Goal: Task Accomplishment & Management: Use online tool/utility

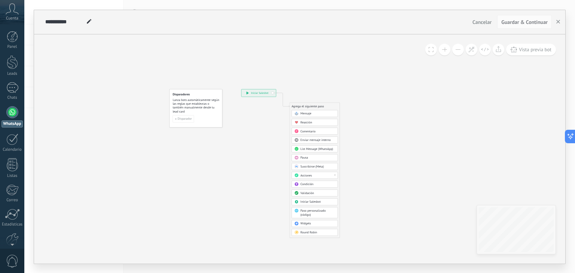
click at [308, 113] on span "Mensaje" at bounding box center [306, 114] width 11 height 4
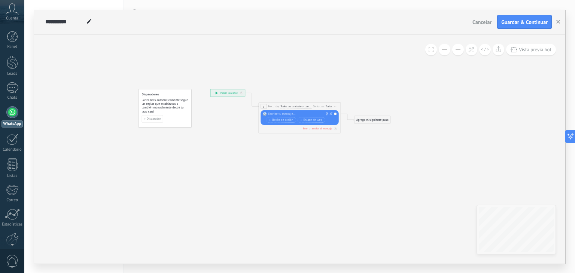
click at [291, 113] on div at bounding box center [298, 114] width 61 height 4
paste div
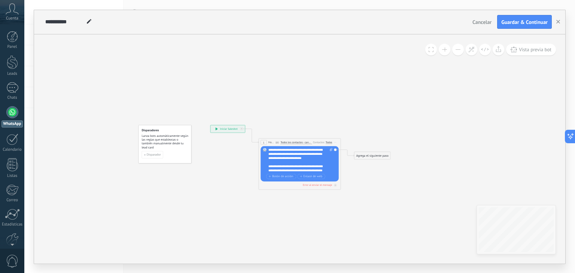
scroll to position [22, 0]
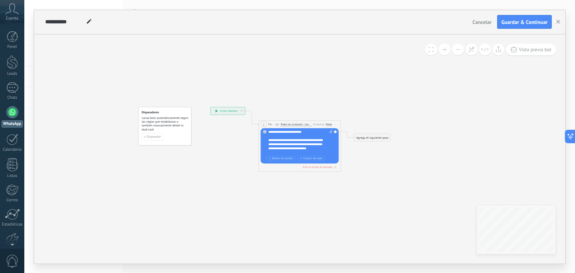
click at [445, 50] on span at bounding box center [444, 49] width 5 height 0
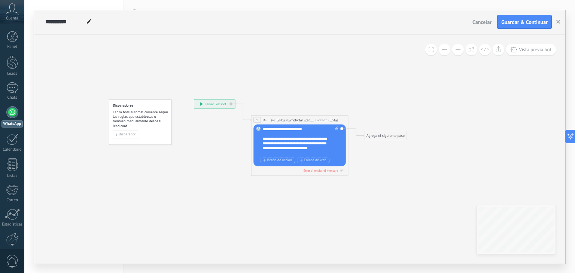
click at [445, 50] on span at bounding box center [444, 49] width 5 height 0
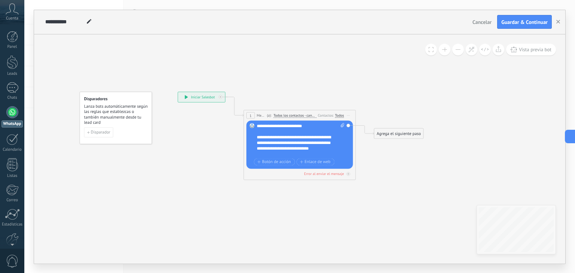
click at [445, 50] on span at bounding box center [444, 49] width 5 height 0
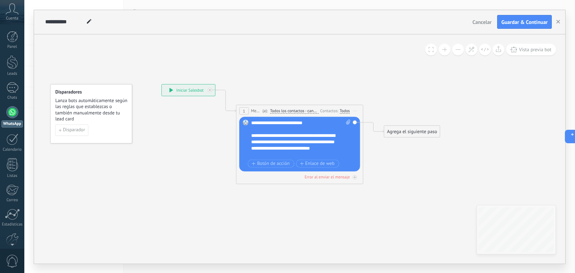
click at [445, 50] on span at bounding box center [444, 49] width 5 height 0
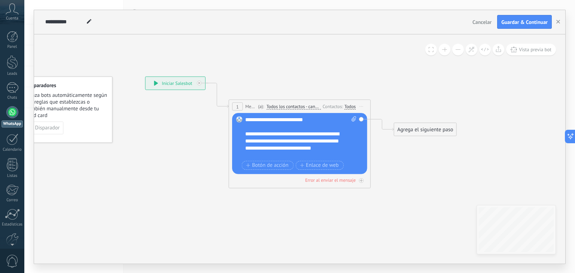
click at [445, 50] on span at bounding box center [444, 49] width 5 height 0
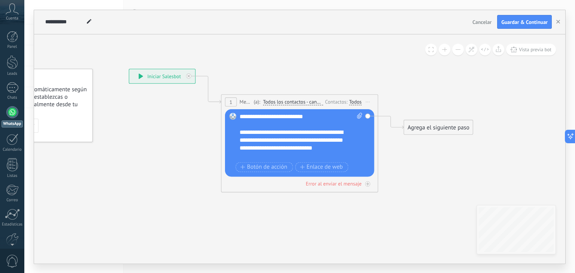
click at [445, 50] on span at bounding box center [444, 49] width 5 height 0
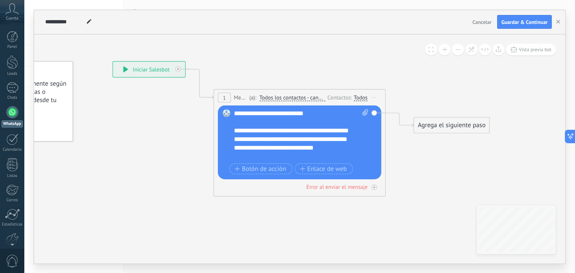
click at [445, 50] on span at bounding box center [444, 49] width 5 height 0
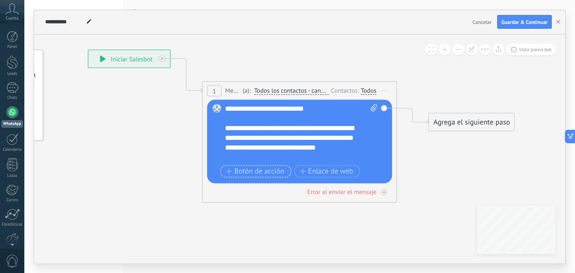
click at [262, 172] on span "Botón de acción" at bounding box center [255, 172] width 58 height 8
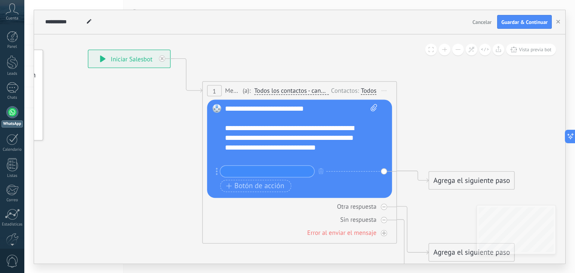
paste input "**********"
type input "**********"
click at [425, 155] on icon at bounding box center [285, 168] width 881 height 724
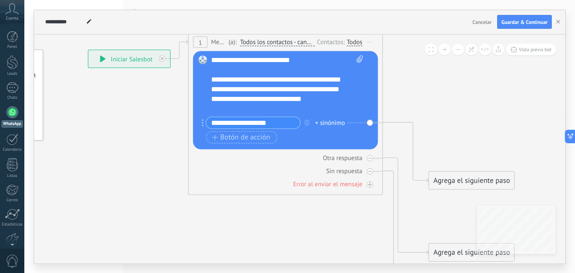
drag, startPoint x: 306, startPoint y: 92, endPoint x: 292, endPoint y: 44, distance: 50.0
click at [292, 44] on span "Todos los contactos - canales seleccionados" at bounding box center [277, 42] width 75 height 8
click at [292, 44] on button "Todos los contactos - canales seleccionados" at bounding box center [296, 42] width 122 height 18
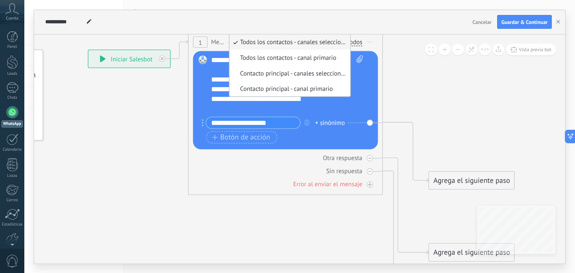
click at [457, 49] on button at bounding box center [458, 50] width 12 height 12
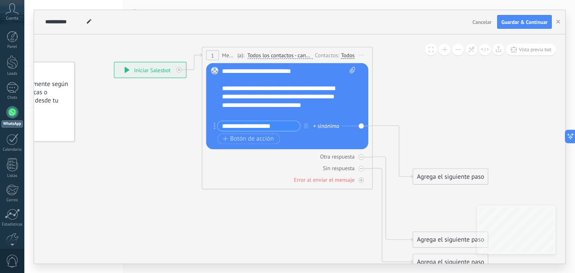
click at [457, 49] on button at bounding box center [458, 50] width 12 height 12
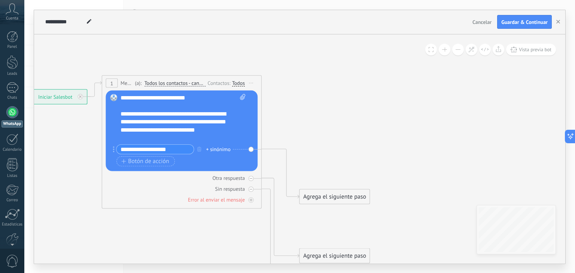
drag, startPoint x: 430, startPoint y: 82, endPoint x: 324, endPoint y: 104, distance: 108.6
click at [324, 104] on icon at bounding box center [181, 179] width 723 height 609
drag, startPoint x: 337, startPoint y: 196, endPoint x: 327, endPoint y: 63, distance: 133.7
click at [327, 63] on div "Agrega el siguiente paso" at bounding box center [325, 63] width 70 height 13
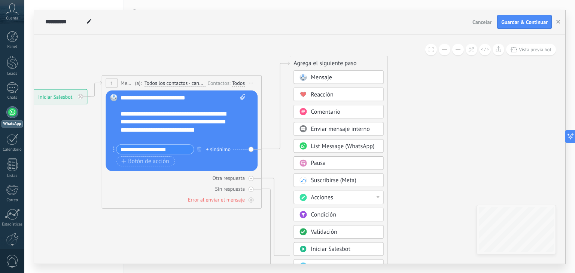
click at [327, 63] on div "Agrega el siguiente paso" at bounding box center [338, 63] width 97 height 13
click at [359, 74] on div "Mensaje" at bounding box center [344, 78] width 67 height 8
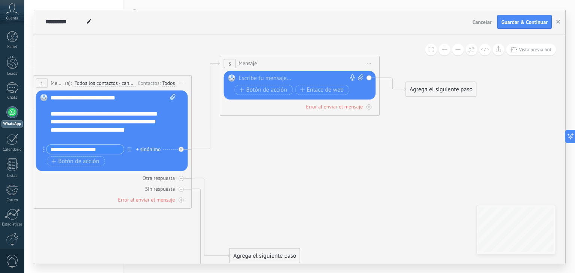
click at [270, 78] on div at bounding box center [298, 79] width 119 height 8
paste div
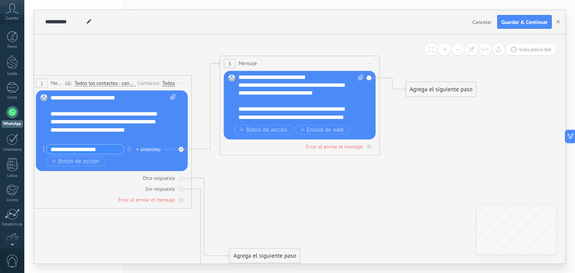
scroll to position [112, 0]
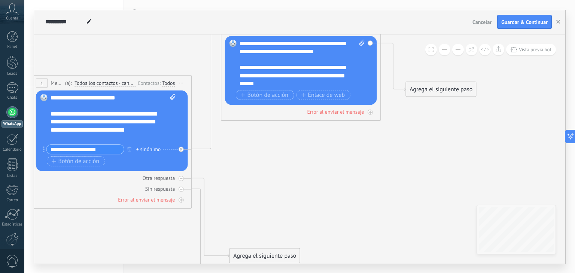
drag, startPoint x: 272, startPoint y: 60, endPoint x: 274, endPoint y: 26, distance: 34.5
click at [274, 26] on div "**********" at bounding box center [299, 137] width 531 height 254
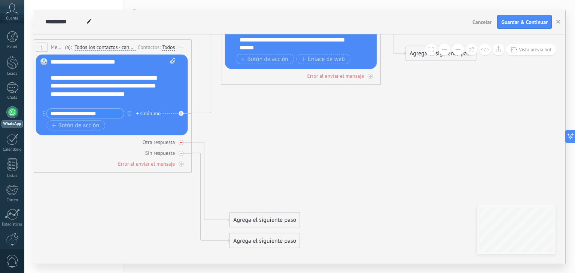
click at [183, 142] on div at bounding box center [181, 142] width 5 height 5
click at [183, 151] on div at bounding box center [181, 153] width 5 height 5
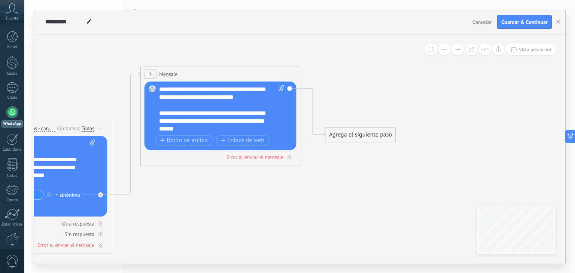
drag, startPoint x: 266, startPoint y: 175, endPoint x: 185, endPoint y: 256, distance: 114.9
click at [185, 256] on icon at bounding box center [119, 198] width 900 height 663
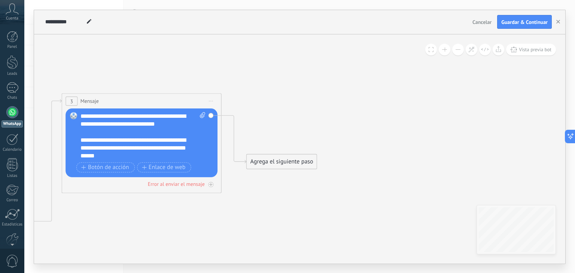
drag, startPoint x: 282, startPoint y: 210, endPoint x: 204, endPoint y: 237, distance: 82.8
click at [204, 237] on icon at bounding box center [40, 225] width 900 height 663
click at [124, 163] on button "Botón de acción" at bounding box center [105, 168] width 58 height 10
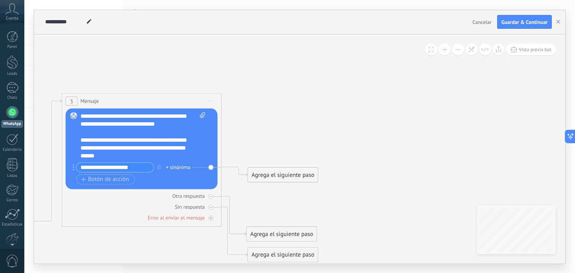
drag, startPoint x: 96, startPoint y: 167, endPoint x: 114, endPoint y: 170, distance: 18.7
click at [96, 167] on input "**********" at bounding box center [114, 167] width 77 height 9
type input "**********"
click at [110, 181] on span "Botón de acción" at bounding box center [105, 179] width 48 height 6
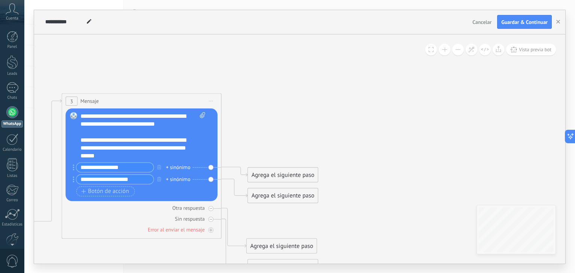
click at [129, 179] on input "**********" at bounding box center [114, 179] width 77 height 9
paste input "text"
click at [104, 176] on input "**********" at bounding box center [114, 179] width 77 height 9
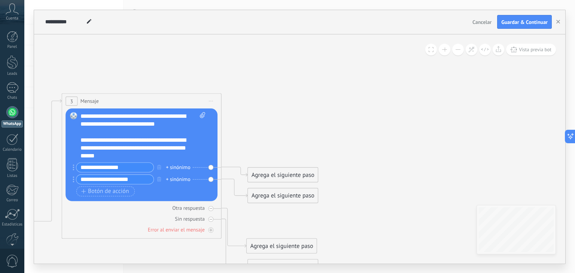
scroll to position [0, 0]
type input "**********"
click at [252, 147] on icon at bounding box center [40, 187] width 901 height 588
click at [161, 166] on icon "button" at bounding box center [160, 166] width 4 height 5
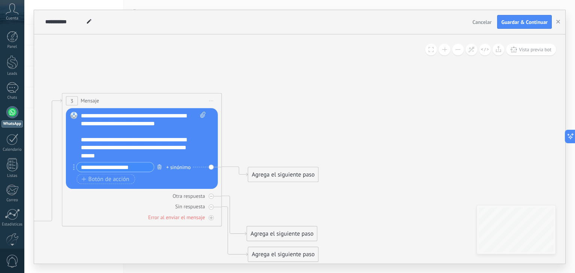
click at [162, 167] on button "button" at bounding box center [159, 167] width 9 height 10
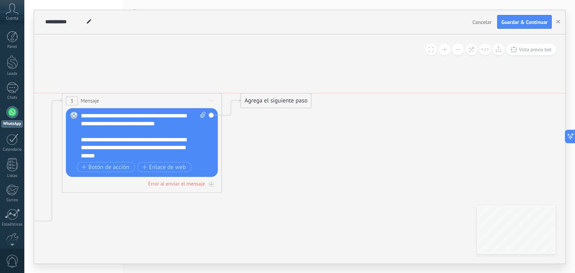
drag, startPoint x: 267, startPoint y: 128, endPoint x: 262, endPoint y: 99, distance: 29.4
click at [262, 99] on div "Agrega el siguiente paso" at bounding box center [276, 100] width 70 height 13
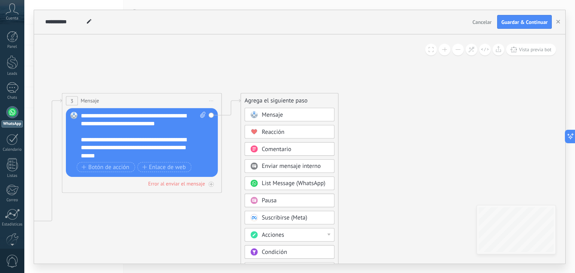
click at [264, 110] on div "Mensaje" at bounding box center [290, 114] width 90 height 13
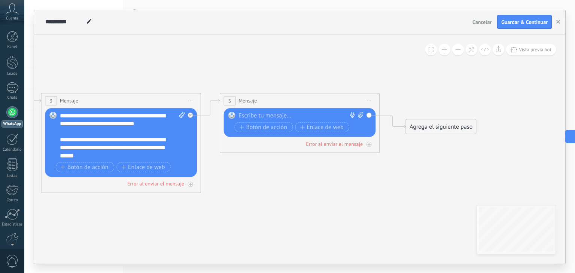
click at [150, 147] on div "**********" at bounding box center [115, 148] width 111 height 24
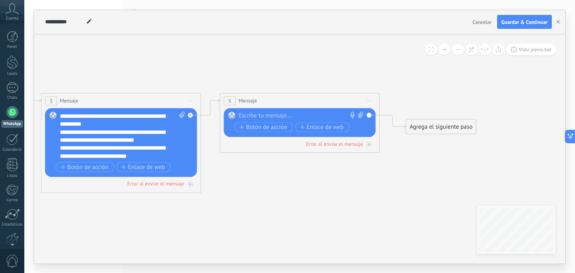
scroll to position [112, 0]
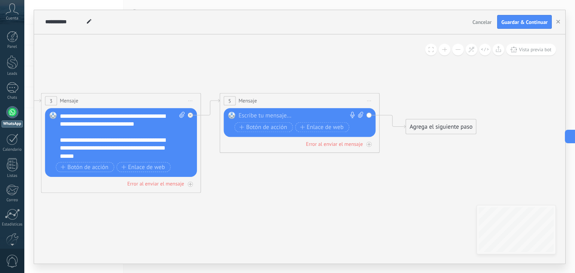
click at [276, 116] on div at bounding box center [298, 116] width 119 height 8
paste div
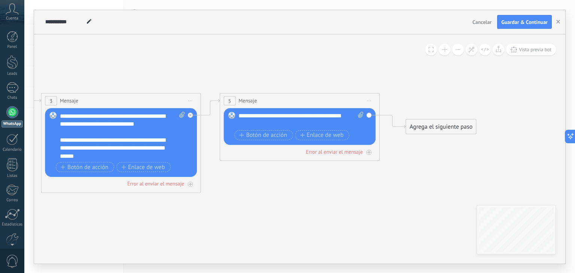
click at [362, 118] on span at bounding box center [359, 120] width 7 height 16
click input "Subir" at bounding box center [0, 0] width 0 height 0
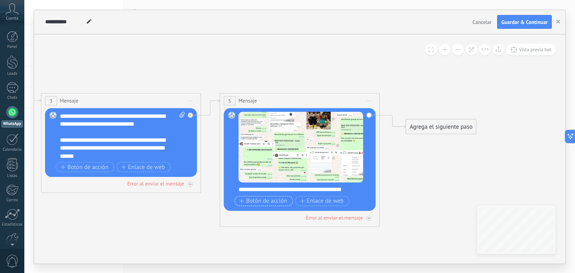
click at [268, 199] on span "Botón de acción" at bounding box center [263, 201] width 48 height 6
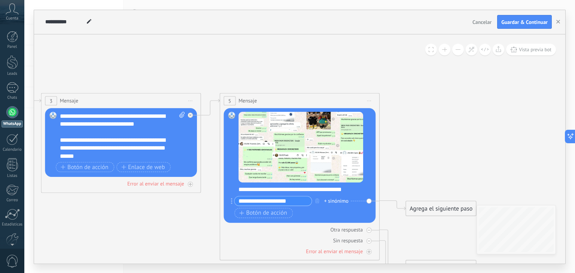
click at [256, 200] on input "**********" at bounding box center [272, 201] width 77 height 9
click at [301, 201] on input "**********" at bounding box center [272, 201] width 77 height 9
type input "**********"
click at [261, 211] on span "Botón de acción" at bounding box center [263, 213] width 48 height 6
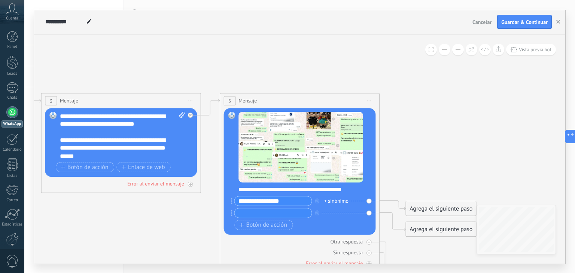
paste input "**********"
click at [265, 212] on input "**********" at bounding box center [272, 213] width 77 height 9
type input "**********"
click at [450, 150] on icon at bounding box center [110, 200] width 1080 height 615
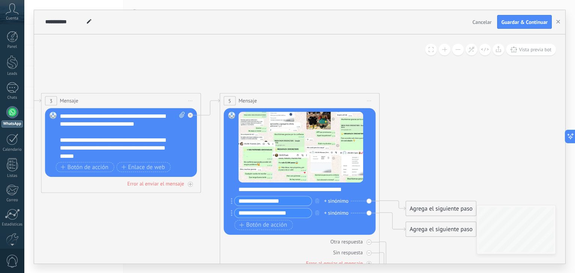
click at [460, 51] on button at bounding box center [458, 50] width 12 height 12
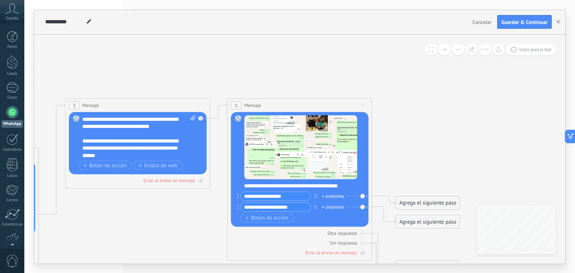
click at [461, 51] on button at bounding box center [458, 50] width 12 height 12
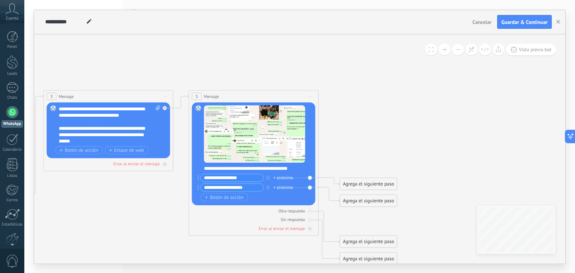
drag, startPoint x: 417, startPoint y: 124, endPoint x: 371, endPoint y: 110, distance: 48.0
click at [371, 110] on icon at bounding box center [98, 178] width 877 height 500
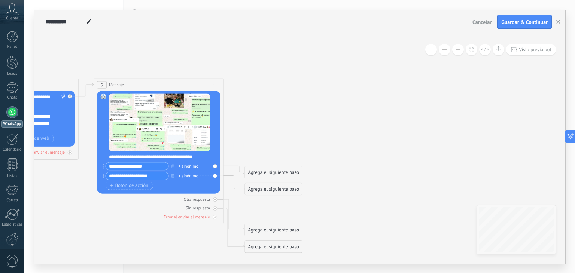
drag, startPoint x: 376, startPoint y: 128, endPoint x: 281, endPoint y: 116, distance: 95.8
click at [281, 116] on icon at bounding box center [3, 166] width 877 height 500
drag, startPoint x: 285, startPoint y: 169, endPoint x: 288, endPoint y: 42, distance: 127.0
click at [288, 42] on div "Agrega el siguiente paso" at bounding box center [273, 45] width 57 height 11
click at [266, 42] on div "Agrega el siguiente paso" at bounding box center [273, 45] width 57 height 11
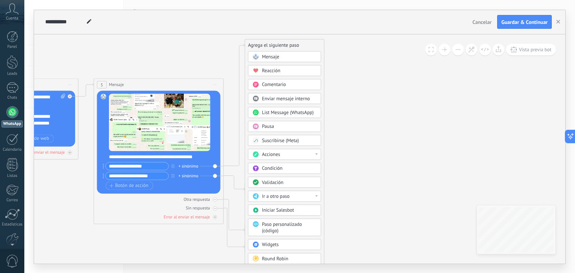
click at [274, 54] on span "Mensaje" at bounding box center [270, 57] width 17 height 6
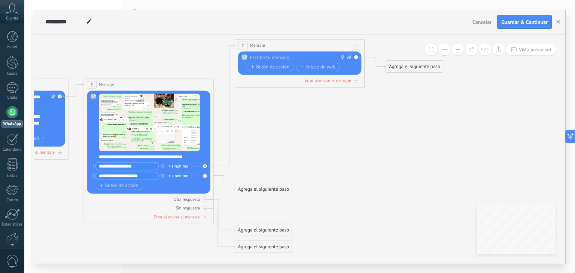
click at [274, 55] on div at bounding box center [298, 57] width 97 height 6
paste div
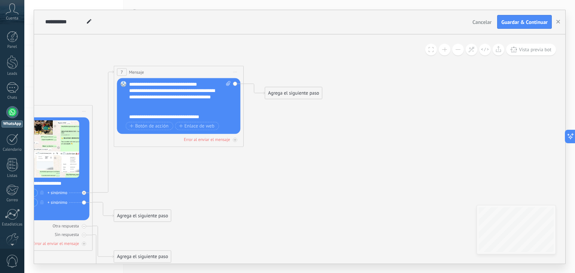
drag, startPoint x: 409, startPoint y: 146, endPoint x: 260, endPoint y: 176, distance: 151.3
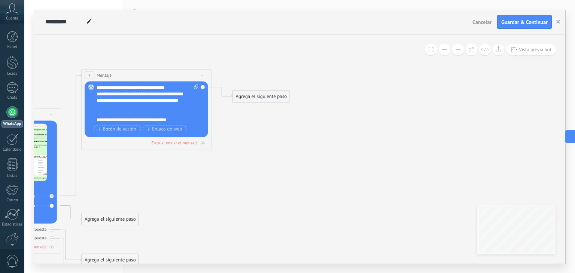
click at [253, 101] on div "Agrega el siguiente paso" at bounding box center [261, 96] width 57 height 11
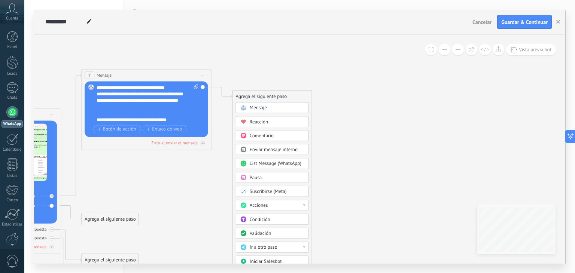
click at [257, 110] on span "Mensaje" at bounding box center [258, 108] width 17 height 6
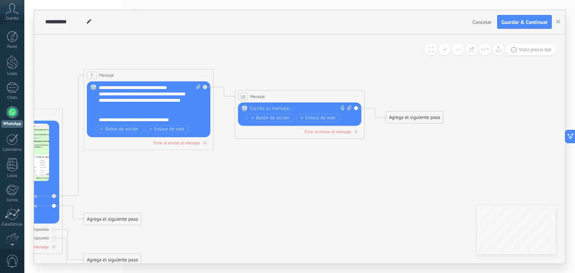
click at [262, 107] on div at bounding box center [298, 108] width 97 height 6
paste div
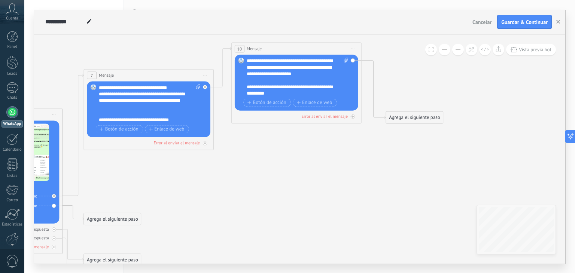
drag, startPoint x: 274, startPoint y: 95, endPoint x: 271, endPoint y: 47, distance: 48.0
click at [271, 47] on div "10 Mensaje ******* (a): Todos los contactos - canales seleccionados Todos los c…" at bounding box center [296, 49] width 129 height 12
click at [282, 74] on div "**********" at bounding box center [298, 77] width 102 height 39
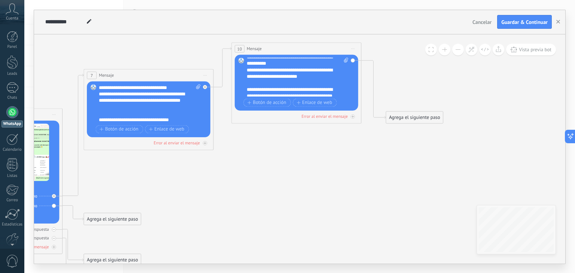
scroll to position [75, 0]
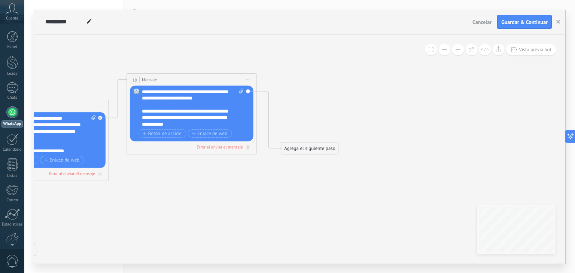
drag, startPoint x: 366, startPoint y: 160, endPoint x: 261, endPoint y: 173, distance: 105.7
drag, startPoint x: 317, startPoint y: 151, endPoint x: 316, endPoint y: 75, distance: 76.0
click at [316, 75] on div "Agrega el siguiente paso" at bounding box center [308, 72] width 57 height 11
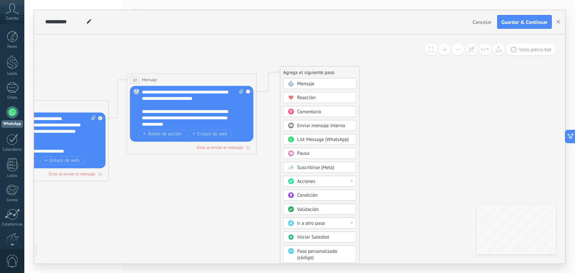
click at [316, 81] on div "Mensaje" at bounding box center [324, 84] width 55 height 6
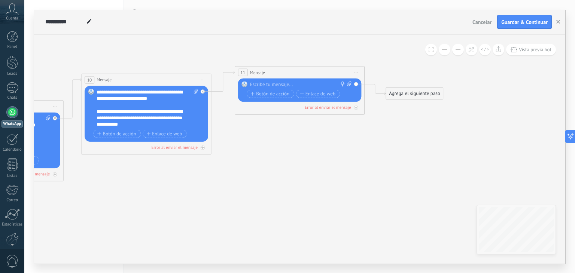
click at [313, 83] on div at bounding box center [298, 84] width 97 height 6
paste div
click at [350, 81] on icon at bounding box center [349, 83] width 4 height 5
click input "Subir" at bounding box center [0, 0] width 0 height 0
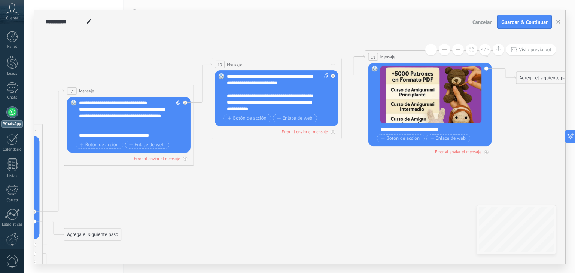
drag, startPoint x: 203, startPoint y: 179, endPoint x: 334, endPoint y: 162, distance: 132.5
click at [334, 162] on icon at bounding box center [49, 174] width 1330 height 573
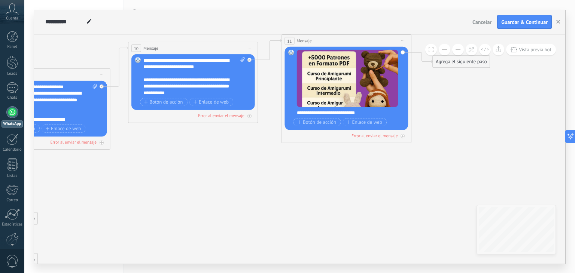
drag, startPoint x: 245, startPoint y: 167, endPoint x: 160, endPoint y: 152, distance: 86.0
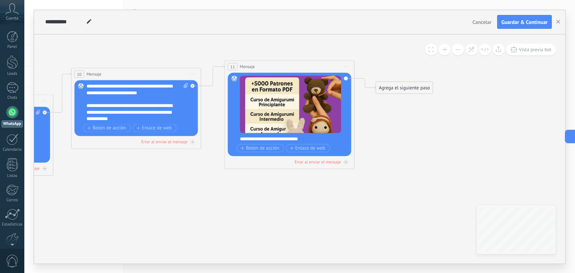
drag, startPoint x: 236, startPoint y: 155, endPoint x: 179, endPoint y: 181, distance: 62.7
click at [401, 88] on div "Agrega el siguiente paso" at bounding box center [404, 87] width 57 height 11
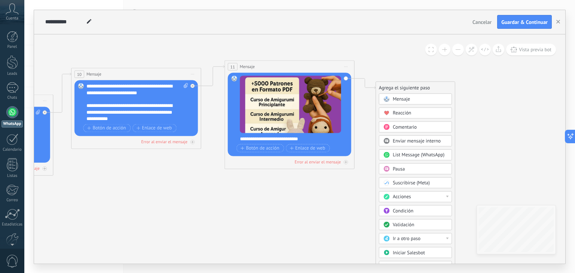
click at [393, 100] on span "Mensaje" at bounding box center [401, 99] width 17 height 6
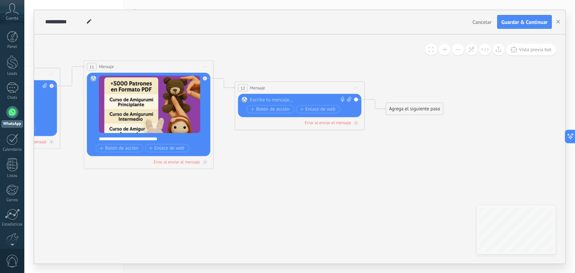
click at [327, 99] on div at bounding box center [298, 100] width 97 height 6
paste div
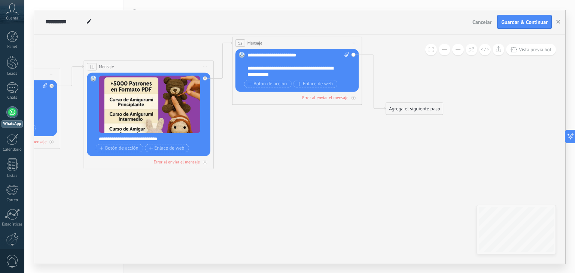
drag, startPoint x: 300, startPoint y: 83, endPoint x: 295, endPoint y: 44, distance: 38.8
click at [295, 44] on div "12 Mensaje ******* (a): Todos los contactos - canales seleccionados Todos los c…" at bounding box center [297, 43] width 129 height 12
click at [276, 84] on span "Botón de acción" at bounding box center [267, 83] width 39 height 5
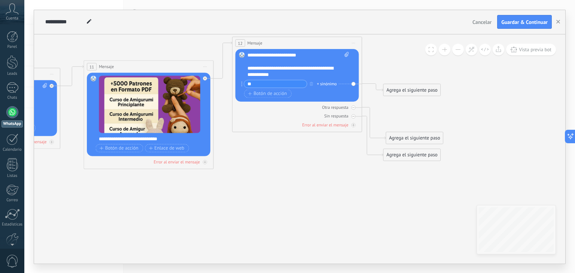
type input "*"
drag, startPoint x: 287, startPoint y: 73, endPoint x: 276, endPoint y: 72, distance: 10.5
click at [276, 72] on div "**********" at bounding box center [293, 71] width 91 height 13
copy div "**"
click at [265, 86] on input "text" at bounding box center [275, 83] width 63 height 7
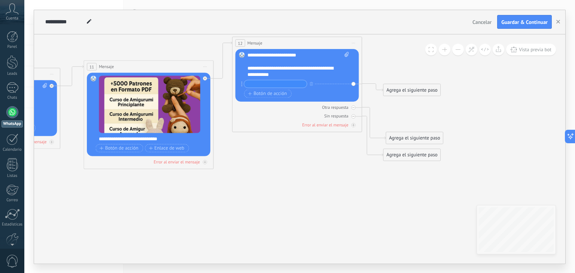
paste input "**"
type input "**********"
click at [270, 92] on span "Botón de acción" at bounding box center [267, 93] width 39 height 5
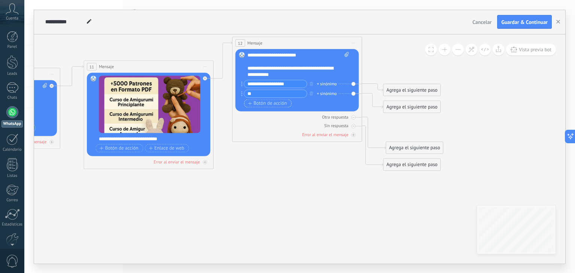
type input "*"
type input "**********"
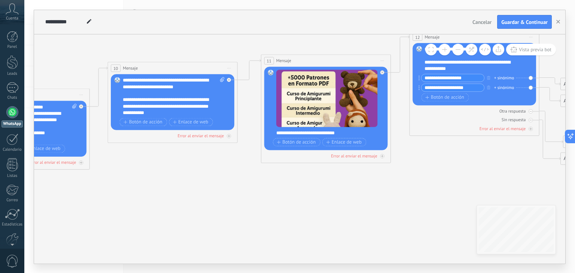
drag, startPoint x: 82, startPoint y: 200, endPoint x: 264, endPoint y: 193, distance: 182.5
click at [264, 193] on icon at bounding box center [20, 160] width 1481 height 585
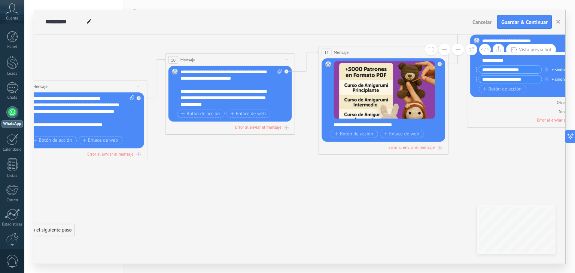
drag, startPoint x: 129, startPoint y: 176, endPoint x: 306, endPoint y: 158, distance: 177.7
click at [306, 158] on icon at bounding box center [78, 152] width 1481 height 585
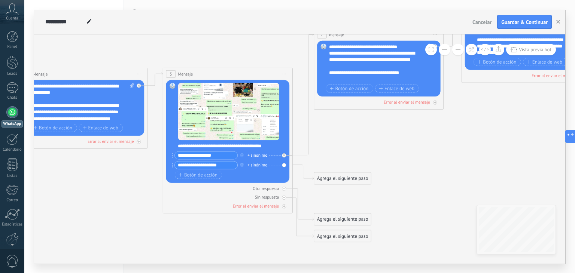
drag, startPoint x: 205, startPoint y: 165, endPoint x: 343, endPoint y: 125, distance: 143.6
click at [343, 125] on icon at bounding box center [375, 100] width 1481 height 585
drag, startPoint x: 184, startPoint y: 165, endPoint x: 179, endPoint y: 164, distance: 4.6
click at [179, 164] on input "**********" at bounding box center [206, 164] width 63 height 7
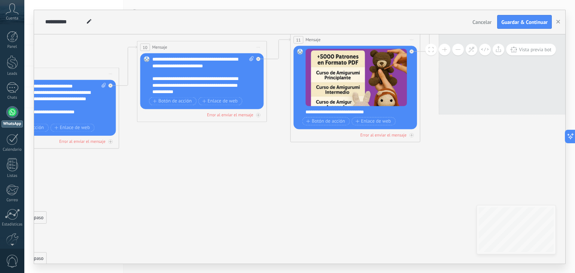
drag, startPoint x: 521, startPoint y: 140, endPoint x: 197, endPoint y: 179, distance: 327.0
click at [197, 179] on icon at bounding box center [49, 139] width 1481 height 585
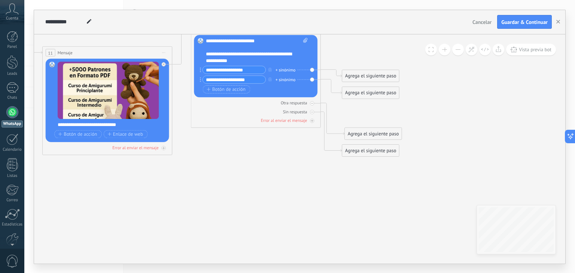
drag, startPoint x: 373, startPoint y: 176, endPoint x: 124, endPoint y: 190, distance: 249.4
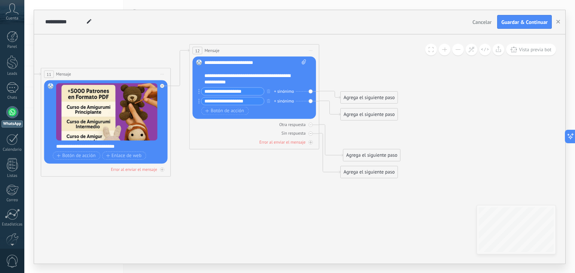
drag, startPoint x: 228, startPoint y: 170, endPoint x: 223, endPoint y: 172, distance: 5.4
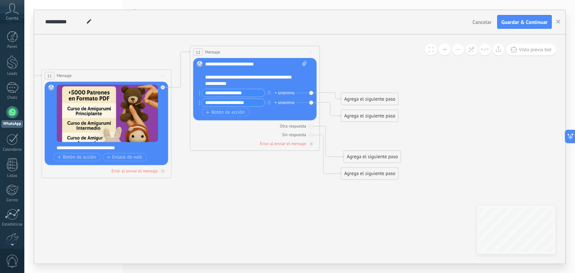
click at [204, 104] on input "**********" at bounding box center [233, 102] width 63 height 7
click at [231, 103] on input "**********" at bounding box center [233, 102] width 63 height 7
paste input "text"
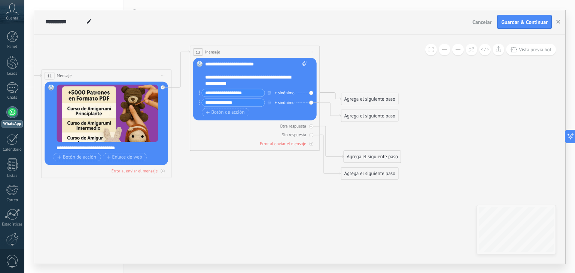
type input "**********"
click at [374, 95] on div "Agrega el siguiente paso" at bounding box center [370, 99] width 57 height 11
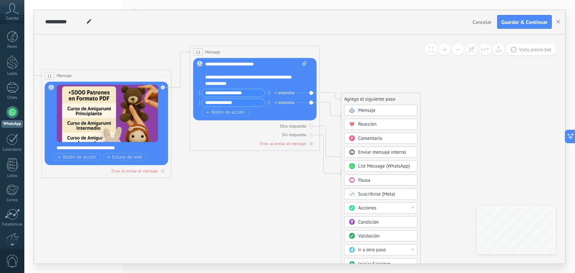
click at [373, 110] on span "Mensaje" at bounding box center [366, 110] width 17 height 6
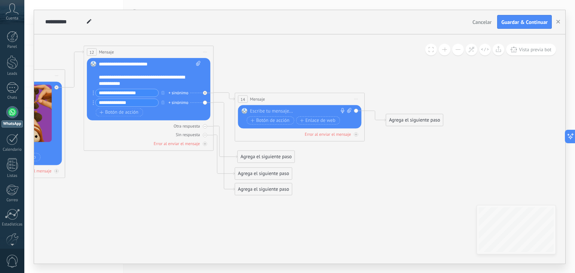
click at [306, 108] on div at bounding box center [298, 111] width 97 height 6
paste div
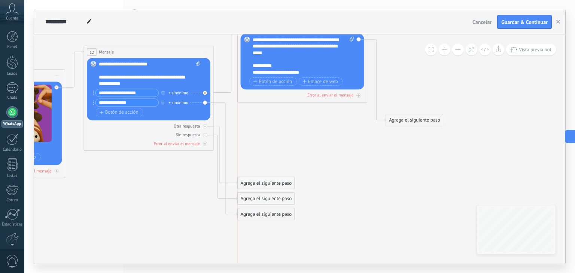
drag, startPoint x: 294, startPoint y: 99, endPoint x: 295, endPoint y: 28, distance: 71.5
click at [295, 28] on div "**********" at bounding box center [299, 137] width 531 height 254
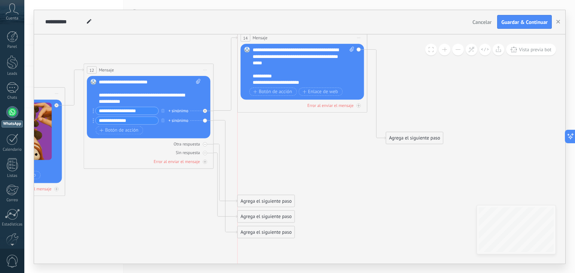
drag, startPoint x: 277, startPoint y: 48, endPoint x: 278, endPoint y: 40, distance: 7.9
click at [278, 40] on div "14 Mensaje ******* (a): Todos los contactos - canales seleccionados Todos los c…" at bounding box center [302, 38] width 129 height 12
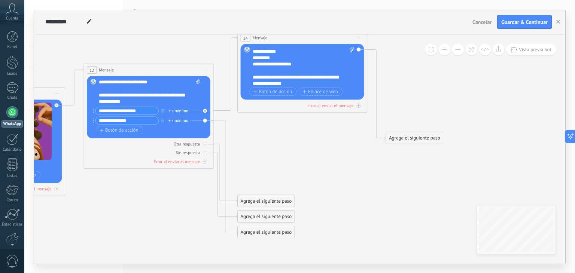
scroll to position [67, 0]
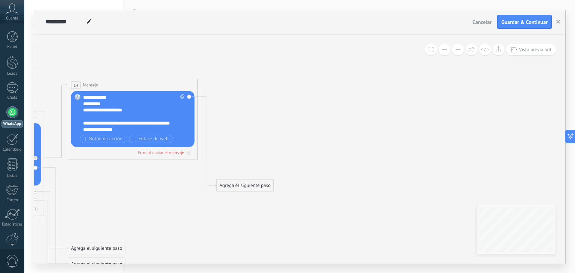
drag, startPoint x: 428, startPoint y: 160, endPoint x: 257, endPoint y: 204, distance: 176.3
drag, startPoint x: 255, startPoint y: 186, endPoint x: 257, endPoint y: 67, distance: 119.5
click at [257, 67] on div "Agrega el siguiente paso" at bounding box center [246, 66] width 57 height 11
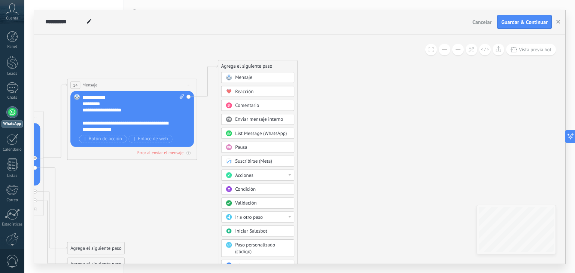
click at [252, 78] on span "Mensaje" at bounding box center [243, 78] width 17 height 6
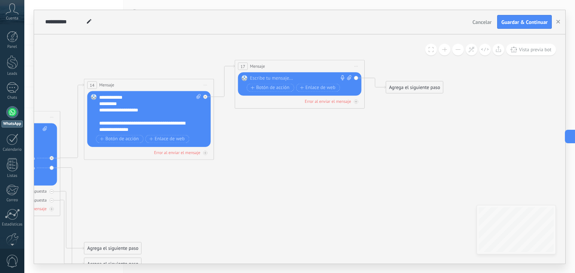
click at [282, 80] on div at bounding box center [298, 78] width 97 height 6
paste div
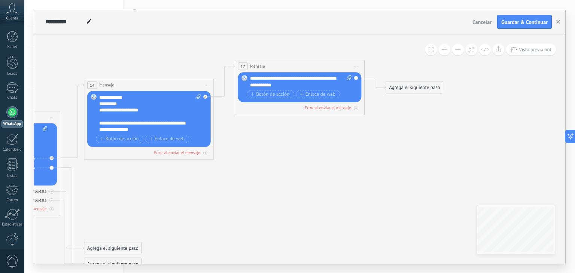
click at [270, 78] on div "**********" at bounding box center [301, 81] width 102 height 13
click at [310, 84] on div "**********" at bounding box center [301, 81] width 102 height 13
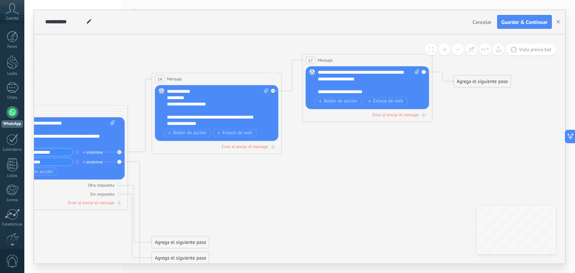
drag, startPoint x: 133, startPoint y: 191, endPoint x: 139, endPoint y: 165, distance: 26.4
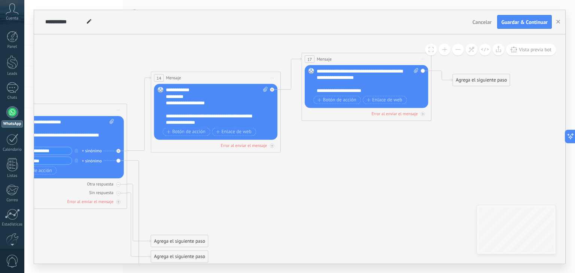
click at [64, 150] on input "**********" at bounding box center [40, 150] width 63 height 7
click at [345, 98] on span "Botón de acción" at bounding box center [337, 99] width 39 height 5
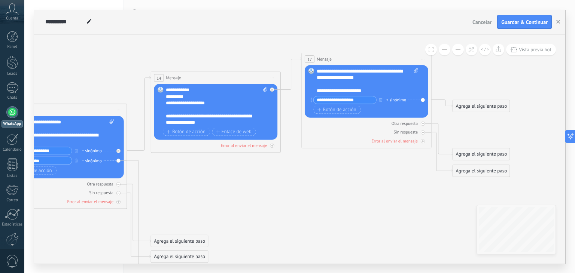
type input "**********"
click at [55, 161] on input "**********" at bounding box center [40, 160] width 63 height 7
click at [343, 110] on span "Botón de acción" at bounding box center [337, 109] width 39 height 5
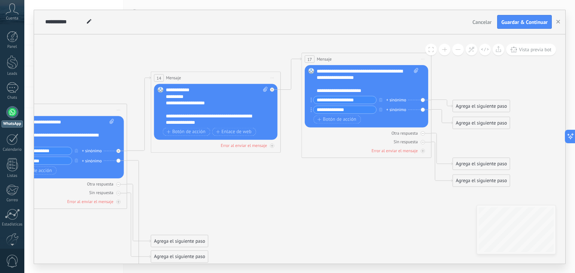
type input "**********"
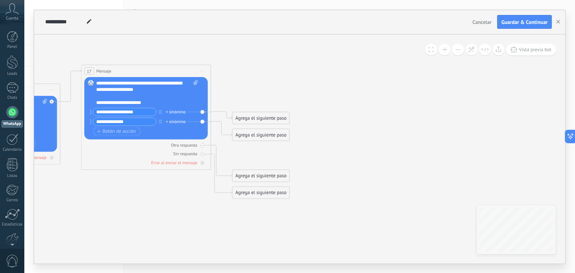
drag, startPoint x: 361, startPoint y: 188, endPoint x: 141, endPoint y: 200, distance: 220.9
drag, startPoint x: 252, startPoint y: 112, endPoint x: 249, endPoint y: 55, distance: 56.6
click at [249, 55] on div "Agrega el siguiente paso" at bounding box center [260, 60] width 57 height 11
click at [267, 63] on div "Agrega el siguiente paso" at bounding box center [260, 60] width 57 height 11
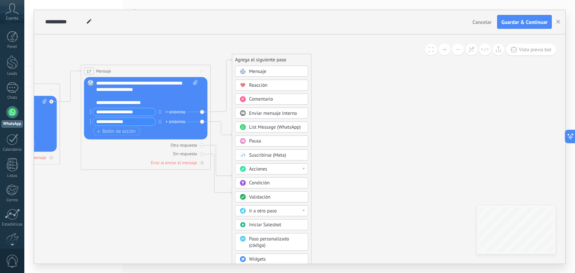
click at [270, 64] on div "Agrega el siguiente paso" at bounding box center [271, 60] width 79 height 11
click at [272, 69] on div "Mensaje" at bounding box center [276, 71] width 55 height 6
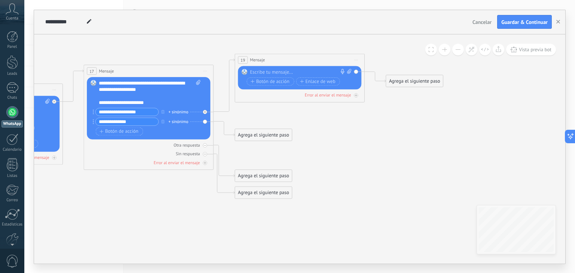
click at [270, 68] on div "Reemplazar Quitar Convertir a mensaje de voz Arrastre la imagen aquí para adjun…" at bounding box center [300, 77] width 124 height 23
click at [270, 70] on div at bounding box center [298, 72] width 97 height 6
paste div
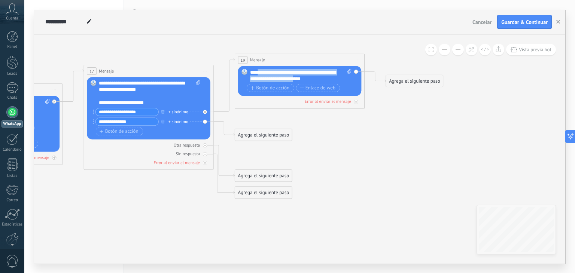
drag, startPoint x: 260, startPoint y: 72, endPoint x: 317, endPoint y: 77, distance: 57.5
click at [322, 78] on div "**********" at bounding box center [301, 75] width 102 height 13
click at [286, 72] on div "**********" at bounding box center [301, 75] width 102 height 13
click at [270, 73] on div "**********" at bounding box center [301, 75] width 102 height 13
click at [348, 69] on icon at bounding box center [349, 71] width 4 height 5
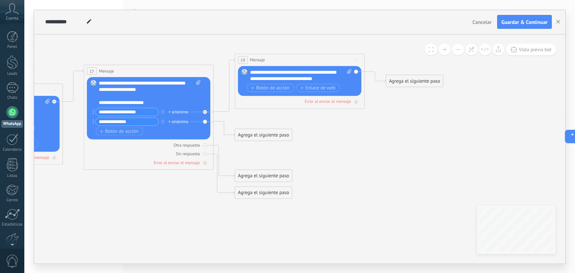
click input "Subir" at bounding box center [0, 0] width 0 height 0
click at [346, 71] on span at bounding box center [348, 75] width 6 height 13
click input "Subir" at bounding box center [0, 0] width 0 height 0
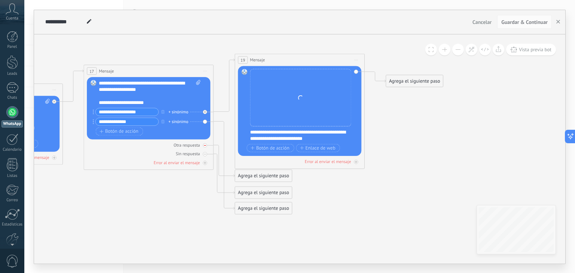
click at [204, 146] on div at bounding box center [205, 145] width 4 height 4
click at [203, 153] on div "Sin respuesta" at bounding box center [149, 154] width 124 height 6
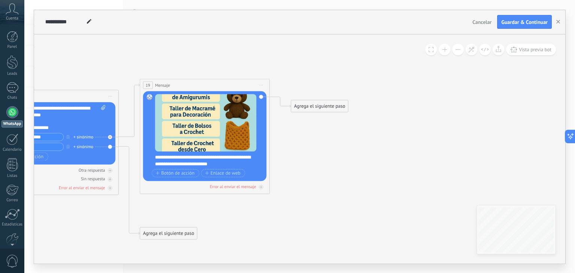
drag, startPoint x: 406, startPoint y: 176, endPoint x: 312, endPoint y: 201, distance: 98.0
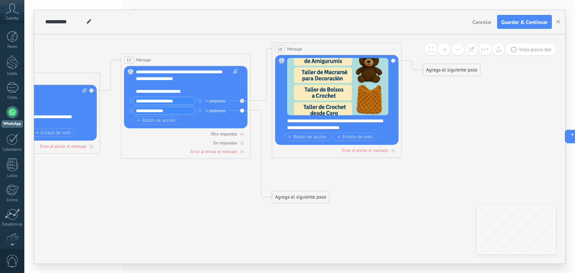
drag, startPoint x: 267, startPoint y: 221, endPoint x: 471, endPoint y: 155, distance: 214.2
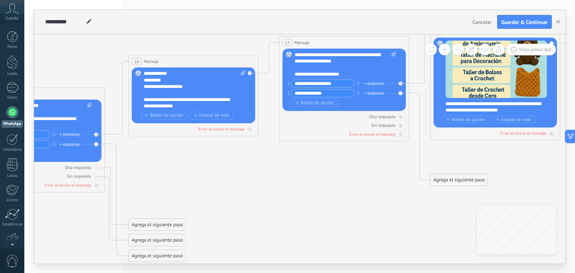
drag, startPoint x: 134, startPoint y: 166, endPoint x: 221, endPoint y: 177, distance: 87.2
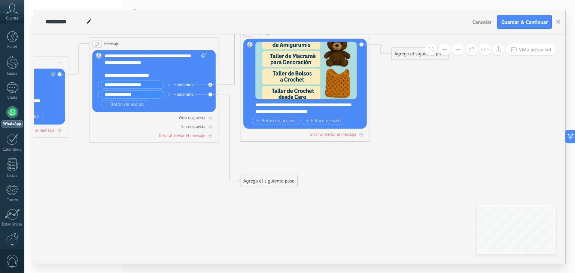
drag, startPoint x: 344, startPoint y: 177, endPoint x: 156, endPoint y: 178, distance: 188.0
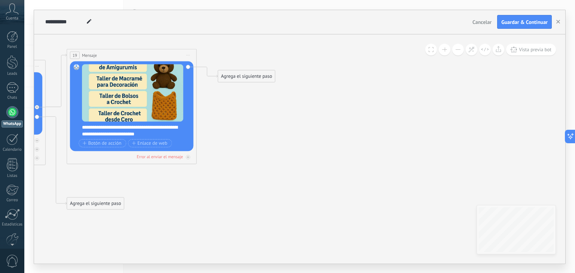
drag, startPoint x: 390, startPoint y: 161, endPoint x: 216, endPoint y: 183, distance: 174.8
click at [457, 49] on span at bounding box center [458, 49] width 5 height 0
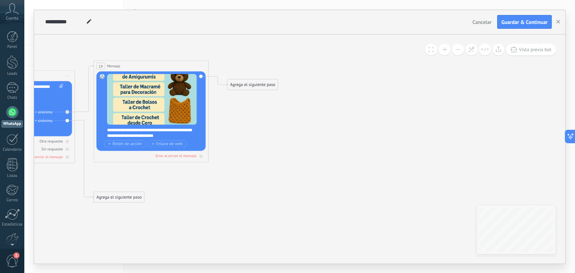
click at [457, 49] on span at bounding box center [458, 49] width 5 height 0
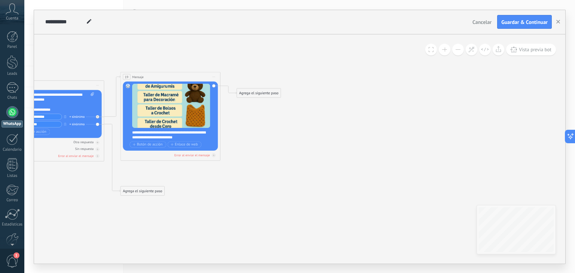
click at [457, 49] on span at bounding box center [458, 49] width 5 height 0
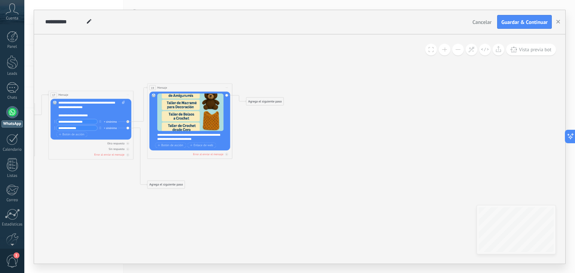
click at [457, 49] on span at bounding box center [458, 49] width 5 height 0
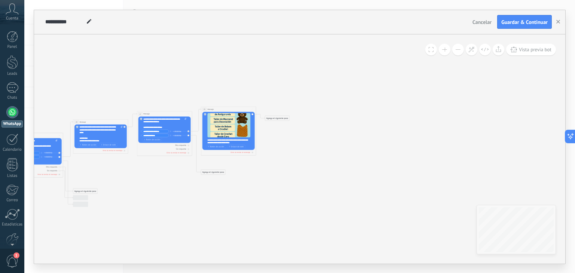
click at [457, 49] on span at bounding box center [458, 49] width 5 height 0
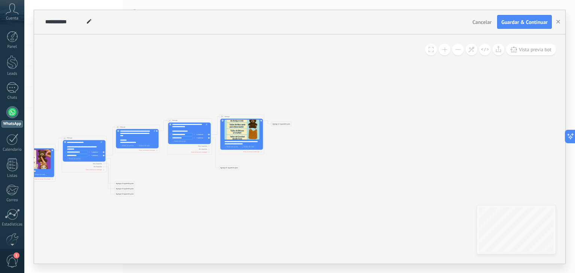
click at [457, 49] on span at bounding box center [458, 49] width 5 height 0
drag, startPoint x: 370, startPoint y: 65, endPoint x: 126, endPoint y: 206, distance: 282.0
click at [126, 206] on div "**********" at bounding box center [299, 149] width 531 height 230
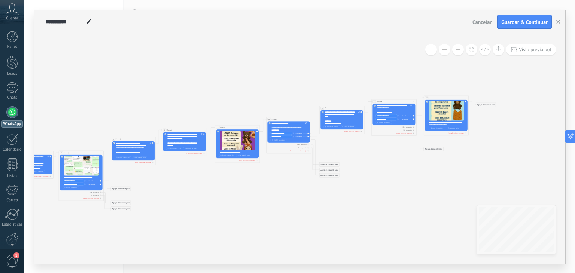
drag, startPoint x: 155, startPoint y: 203, endPoint x: 356, endPoint y: 184, distance: 202.4
click at [356, 184] on icon at bounding box center [210, 151] width 668 height 224
click at [486, 21] on span "Cancelar" at bounding box center [482, 22] width 19 height 7
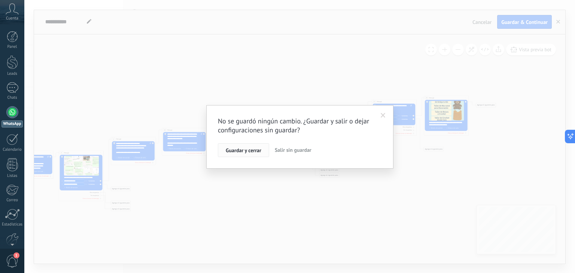
click at [250, 148] on span "Guardar y cerrar" at bounding box center [244, 150] width 36 height 5
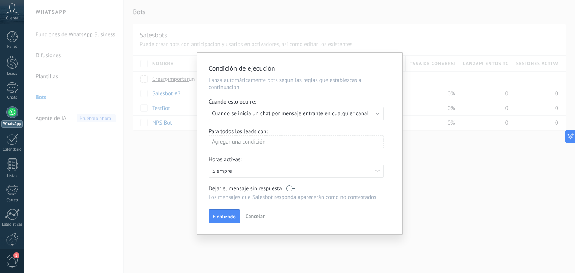
click at [256, 219] on span "Cancelar" at bounding box center [255, 216] width 19 height 7
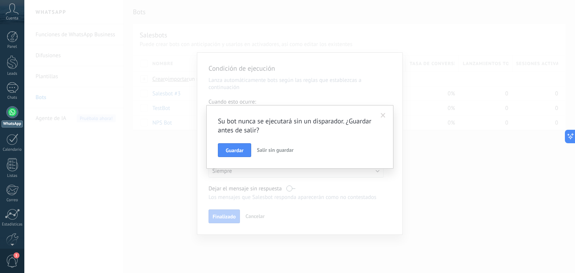
click at [273, 150] on span "Salir sin guardar" at bounding box center [275, 150] width 37 height 7
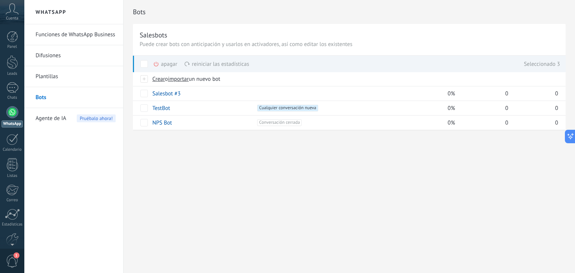
click at [147, 63] on span at bounding box center [143, 63] width 7 height 7
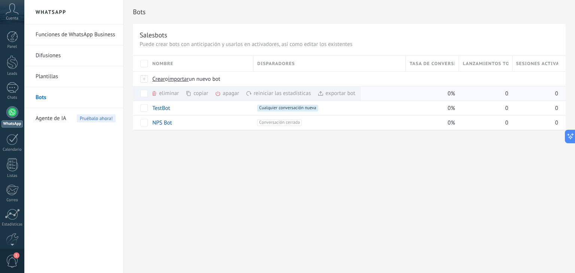
click at [156, 97] on div "eliminar màs" at bounding box center [177, 93] width 53 height 15
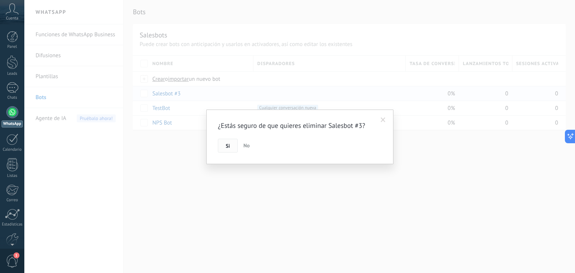
click at [225, 146] on button "Si" at bounding box center [228, 146] width 20 height 14
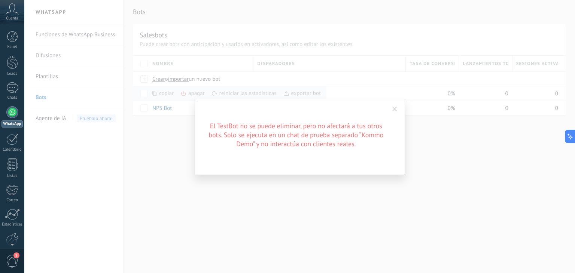
click at [164, 115] on div "El TestBot no se puede eliminar, pero no afectará a tus otros bots. Solo se eje…" at bounding box center [299, 136] width 551 height 273
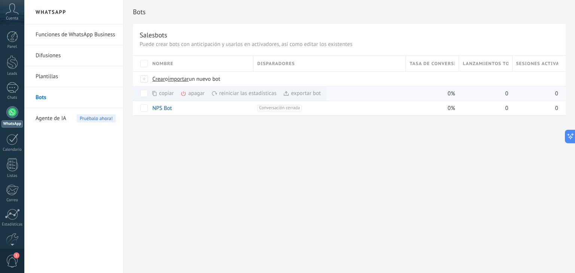
click at [189, 92] on div "apagar màs" at bounding box center [205, 93] width 50 height 15
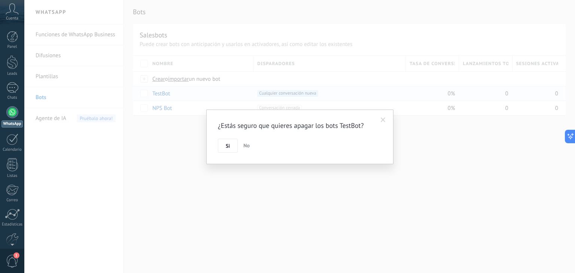
click at [252, 143] on button "No" at bounding box center [246, 146] width 12 height 14
